Goal: Navigation & Orientation: Find specific page/section

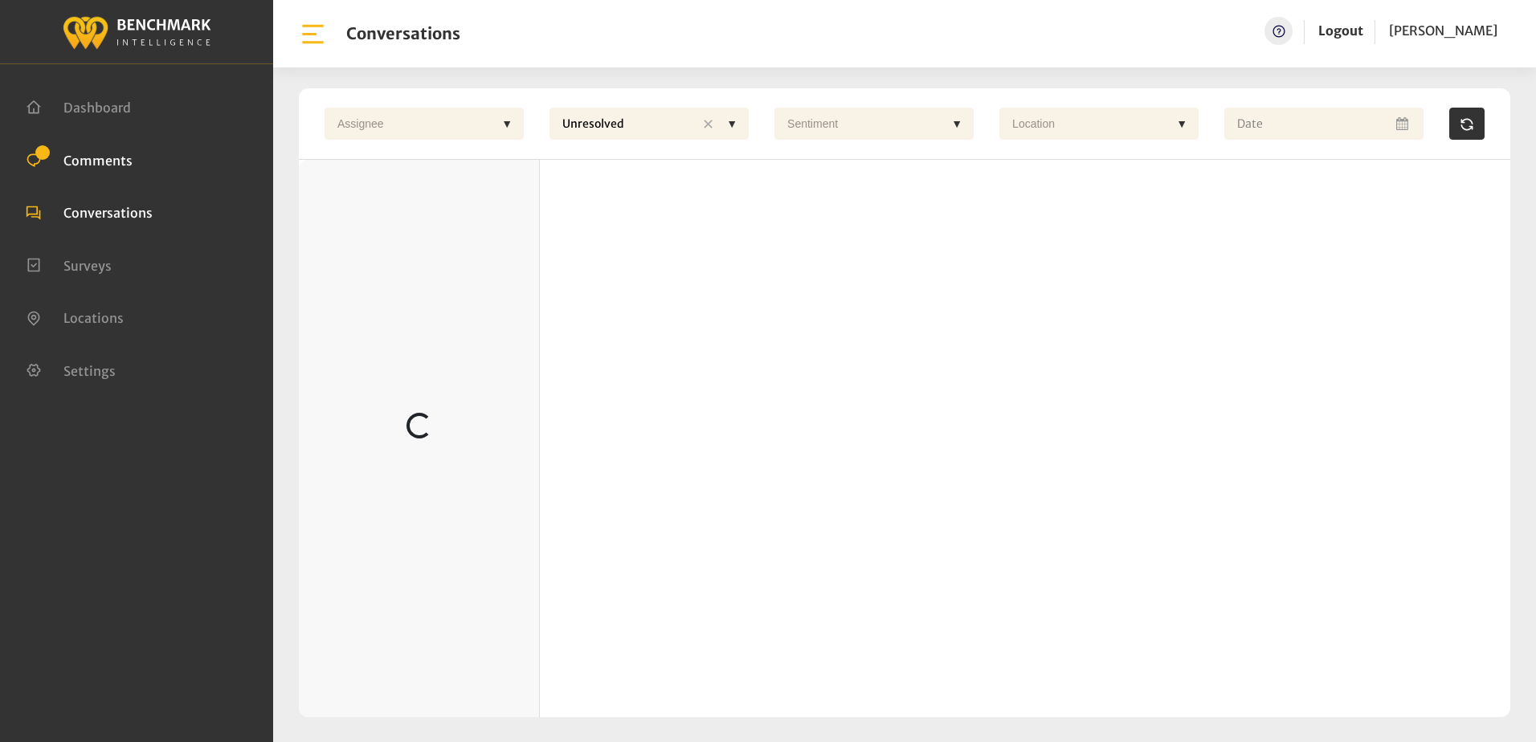
click at [91, 157] on span "Comments" at bounding box center [97, 160] width 69 height 16
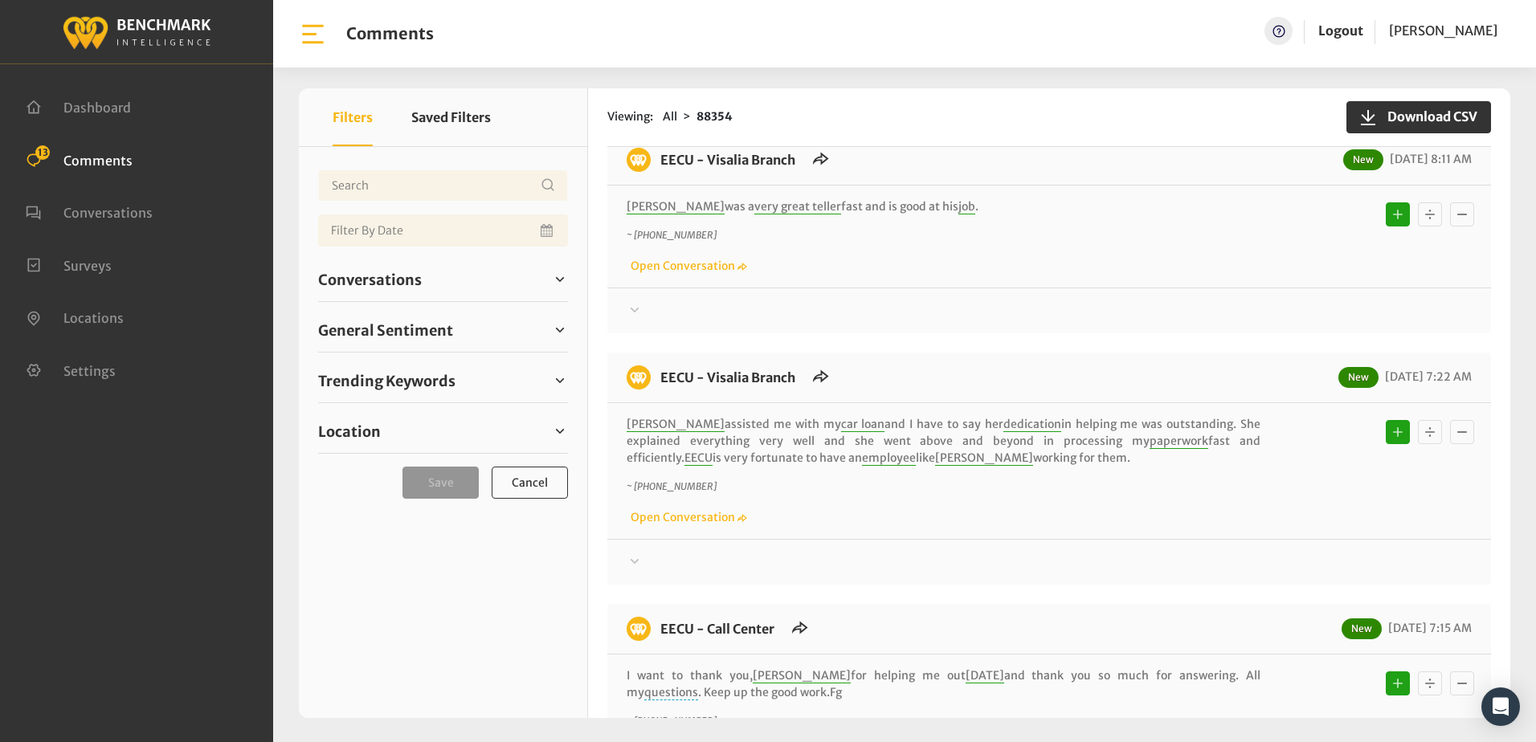
scroll to position [161, 0]
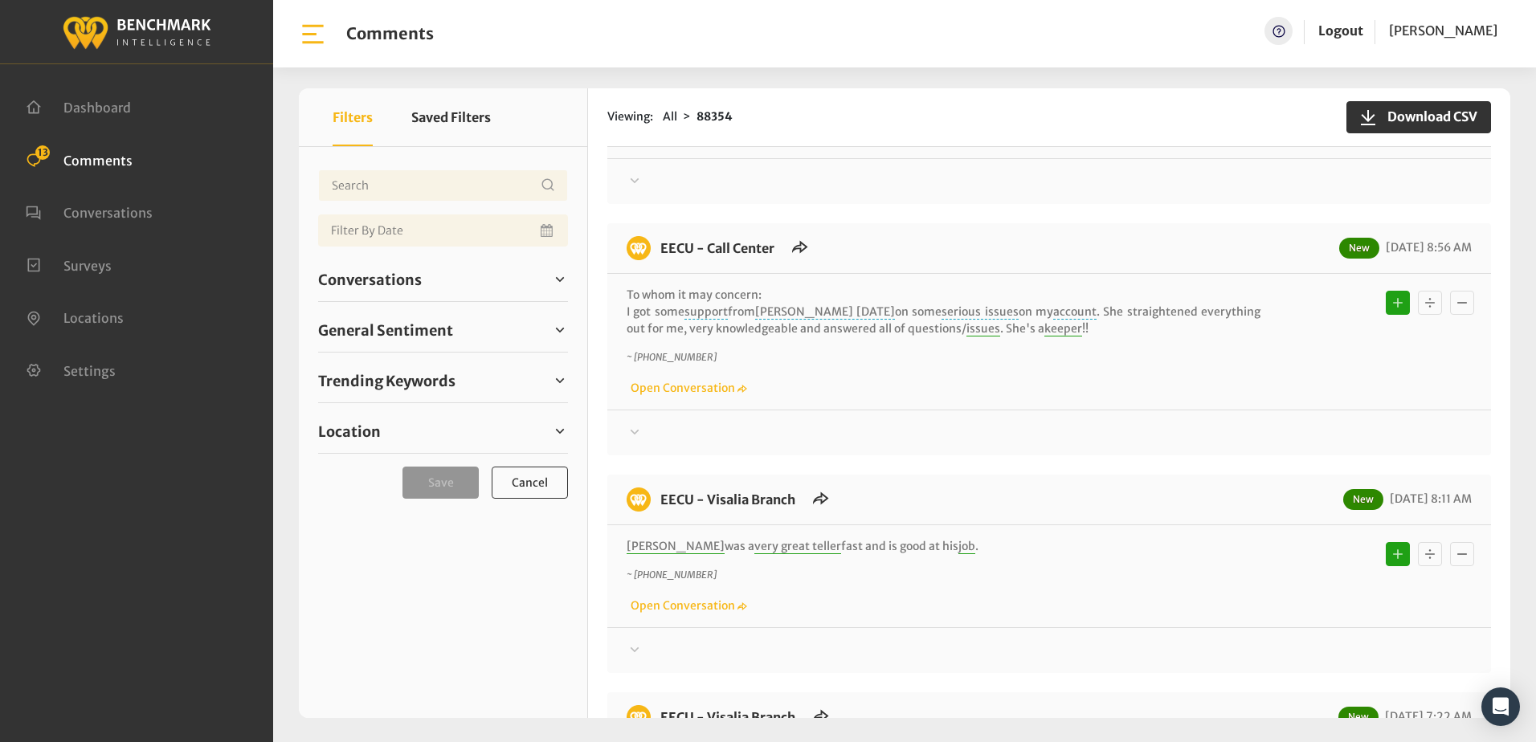
click at [927, 203] on div "EECU - Merced New 09/11/2025 9:16 AM Great service ! ~ +15592591149 Open Conver…" at bounding box center [1049, 105] width 884 height 198
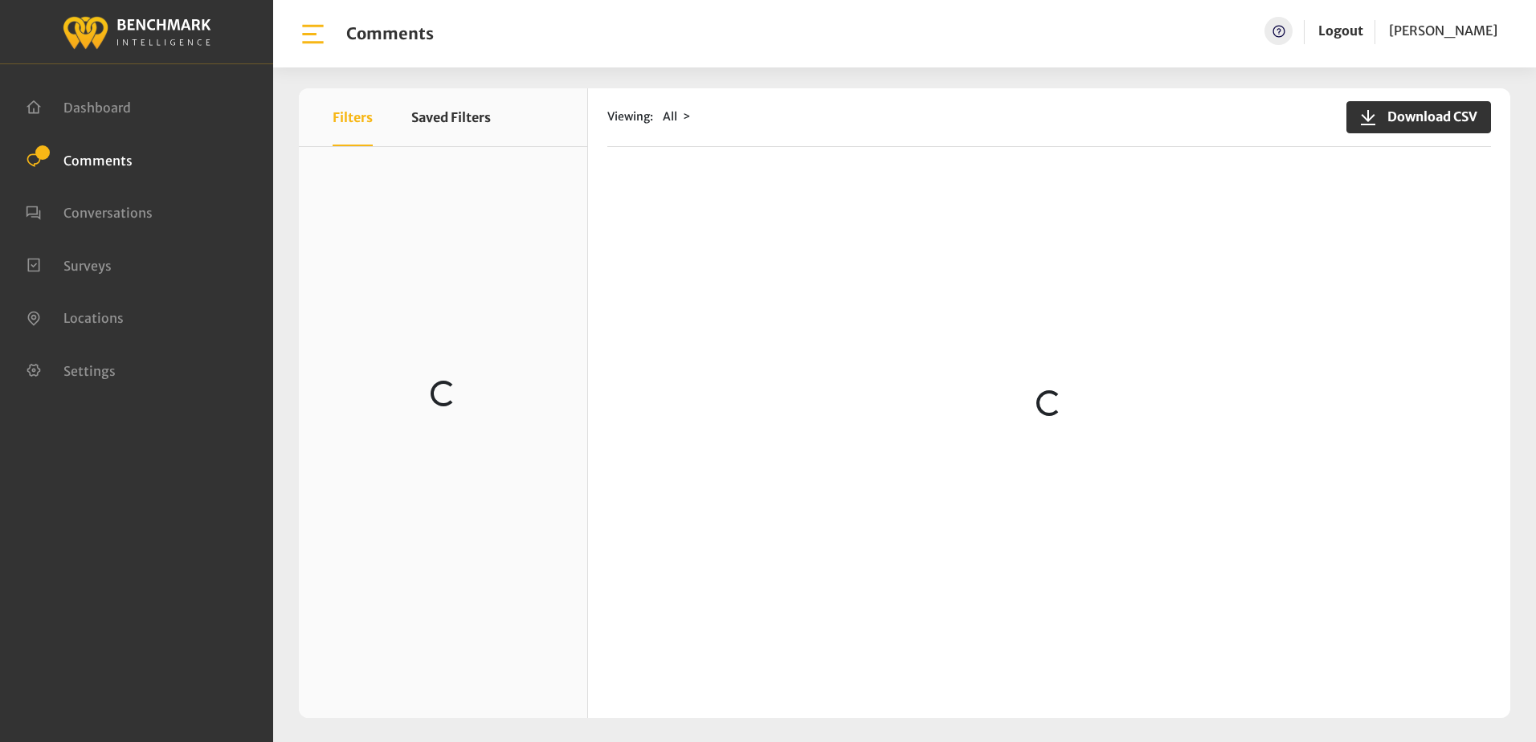
scroll to position [563, 0]
click at [1403, 123] on span "Download CSV" at bounding box center [1428, 116] width 100 height 19
click at [1120, 159] on div "Viewing: All Download CSV Loading..." at bounding box center [1049, 403] width 922 height 630
click at [915, 141] on div "Viewing: All Download CSV" at bounding box center [1049, 117] width 884 height 59
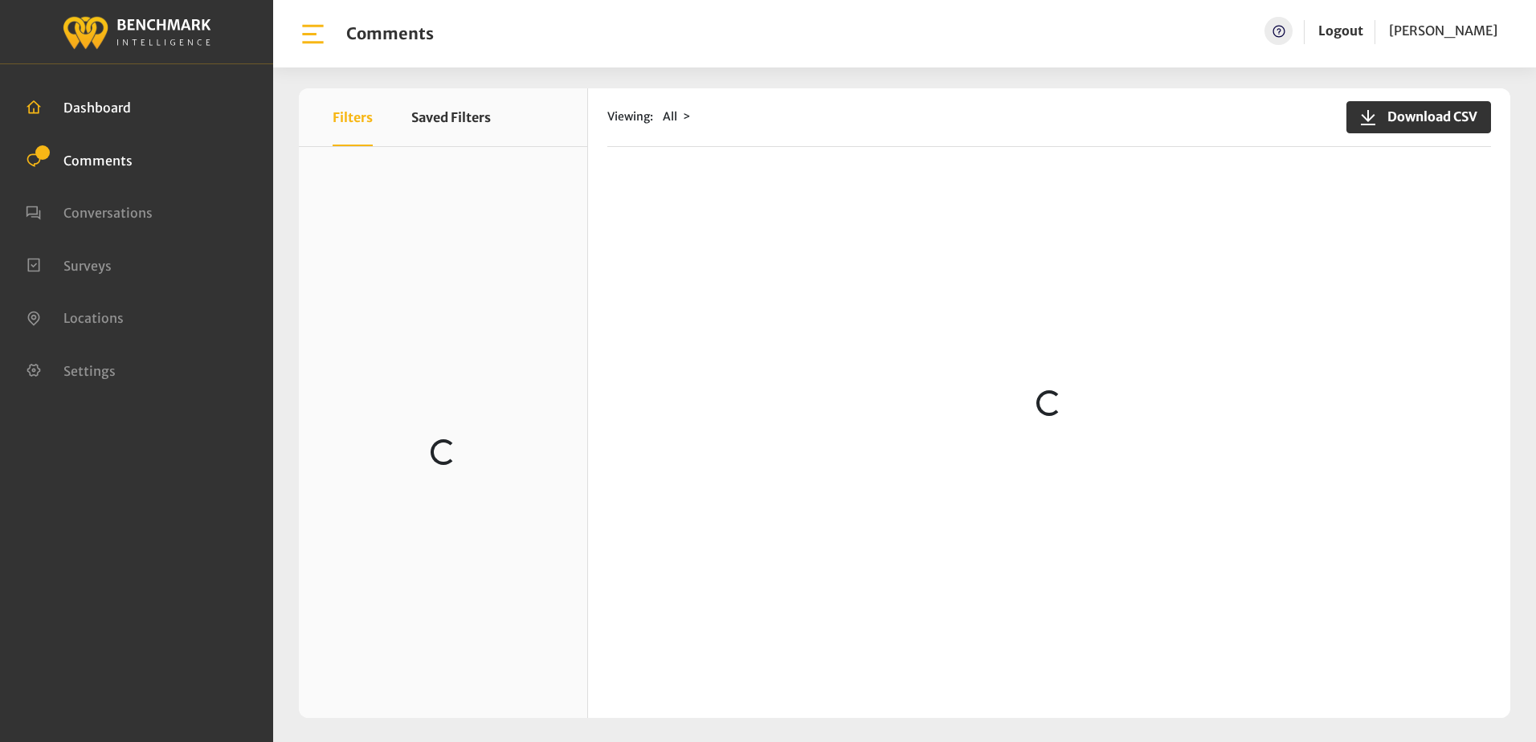
click at [97, 104] on span "Dashboard" at bounding box center [96, 108] width 67 height 16
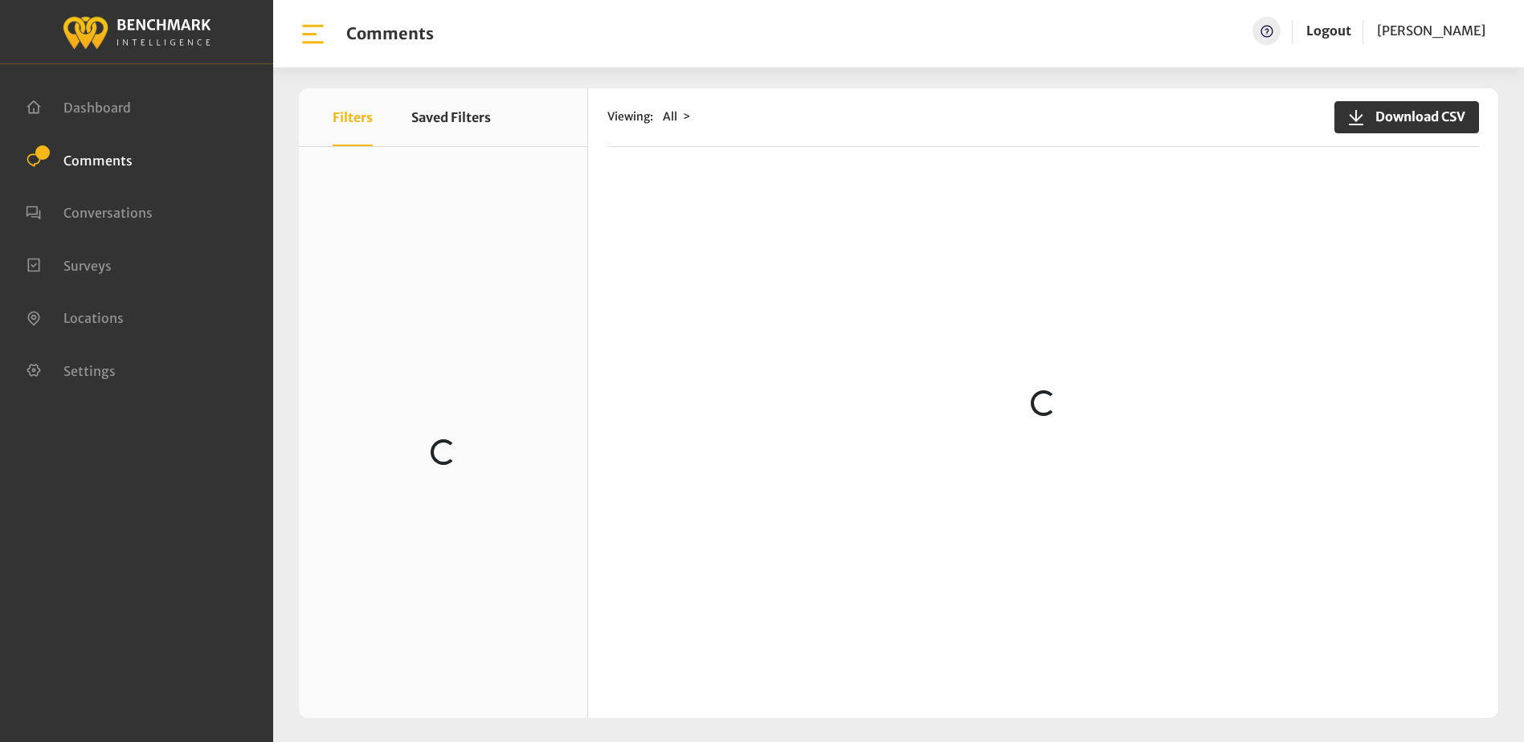
scroll to position [390, 0]
click at [26, 366] on icon at bounding box center [34, 370] width 16 height 19
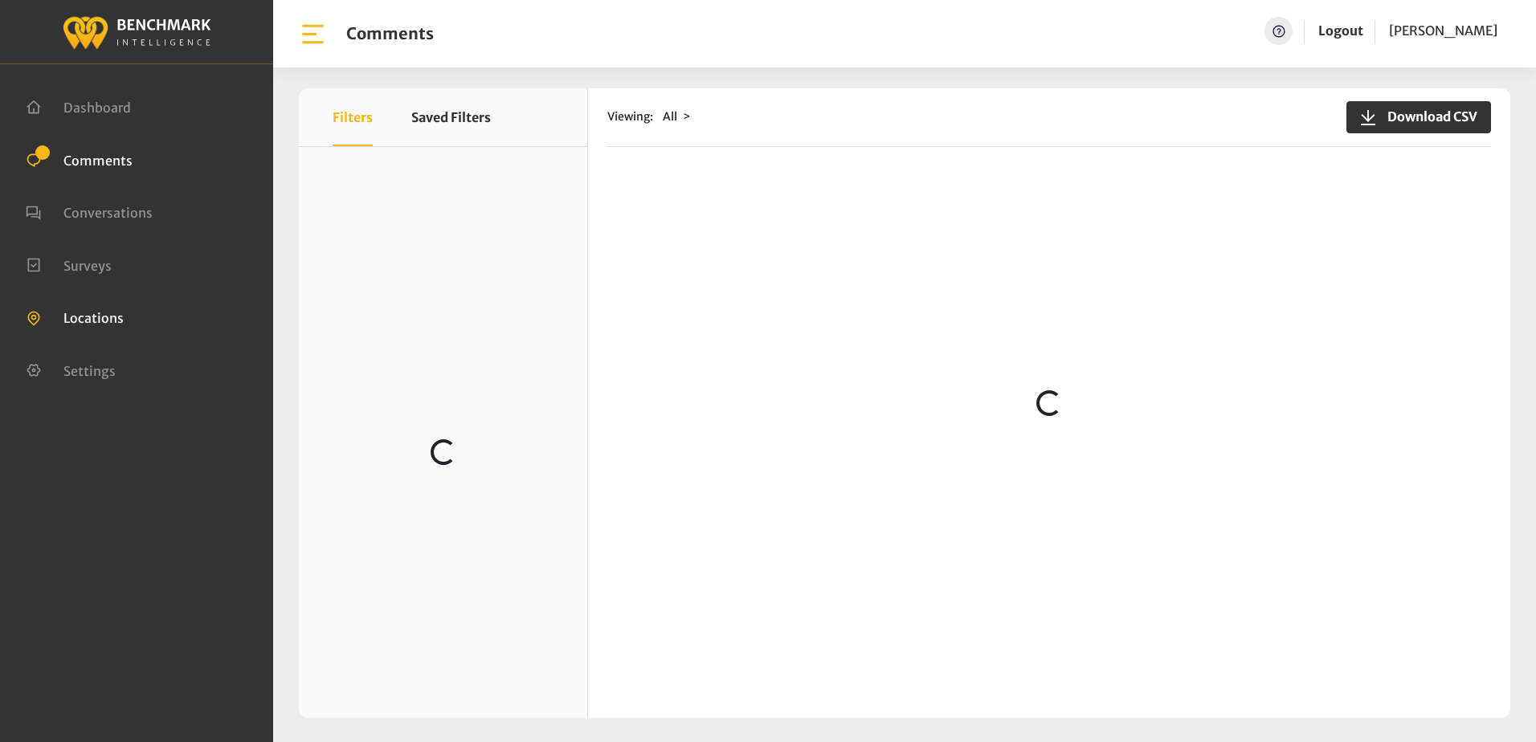
click at [46, 318] on link "Locations" at bounding box center [75, 316] width 98 height 16
click at [94, 157] on span "Comments" at bounding box center [97, 160] width 69 height 16
